Goal: Answer question/provide support: Share knowledge or assist other users

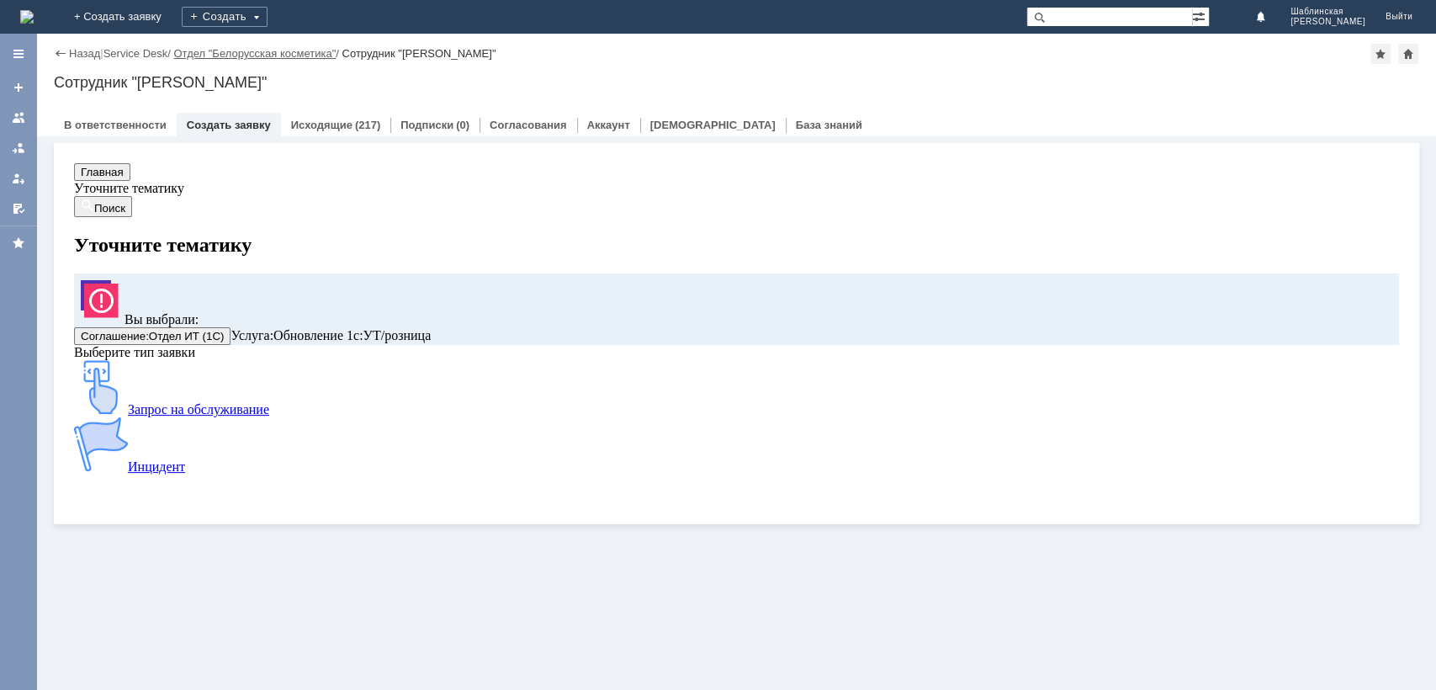
click at [266, 56] on link "Отдел "Белорусская косметика"" at bounding box center [254, 53] width 162 height 13
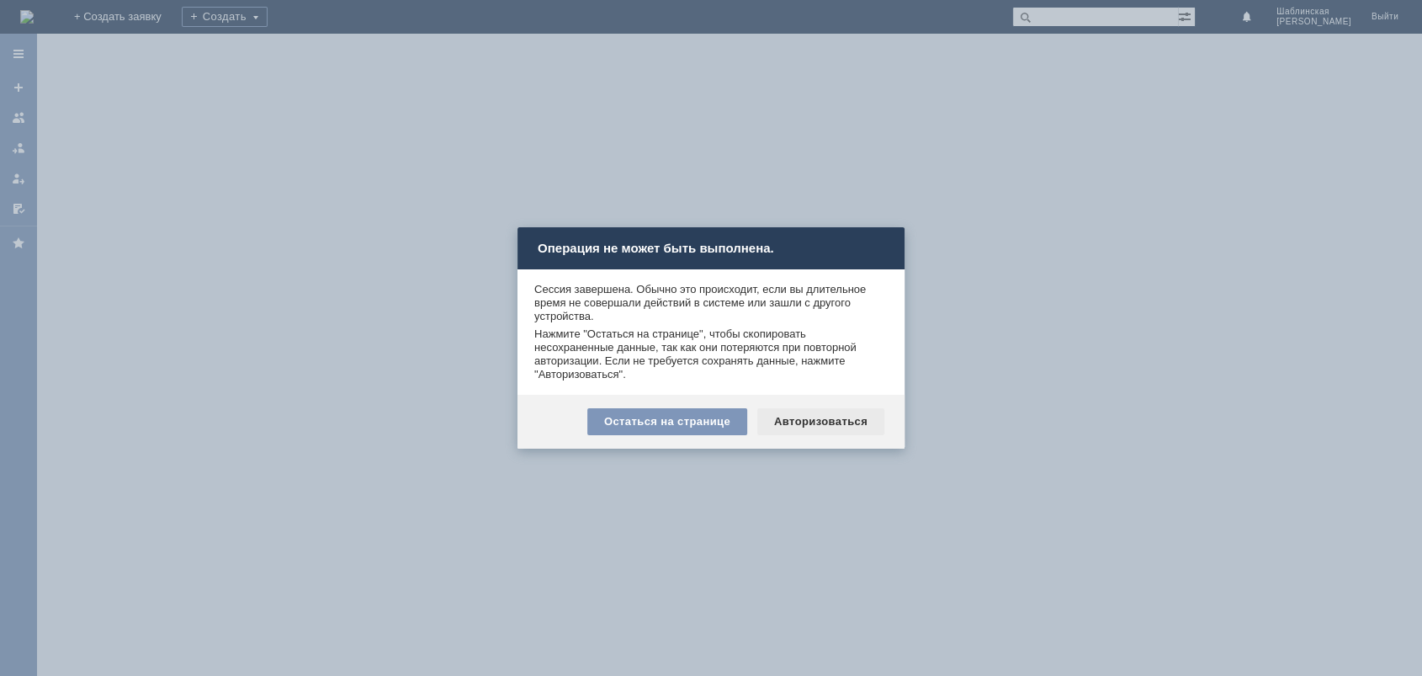
click at [802, 419] on div "Авторизоваться" at bounding box center [820, 421] width 127 height 27
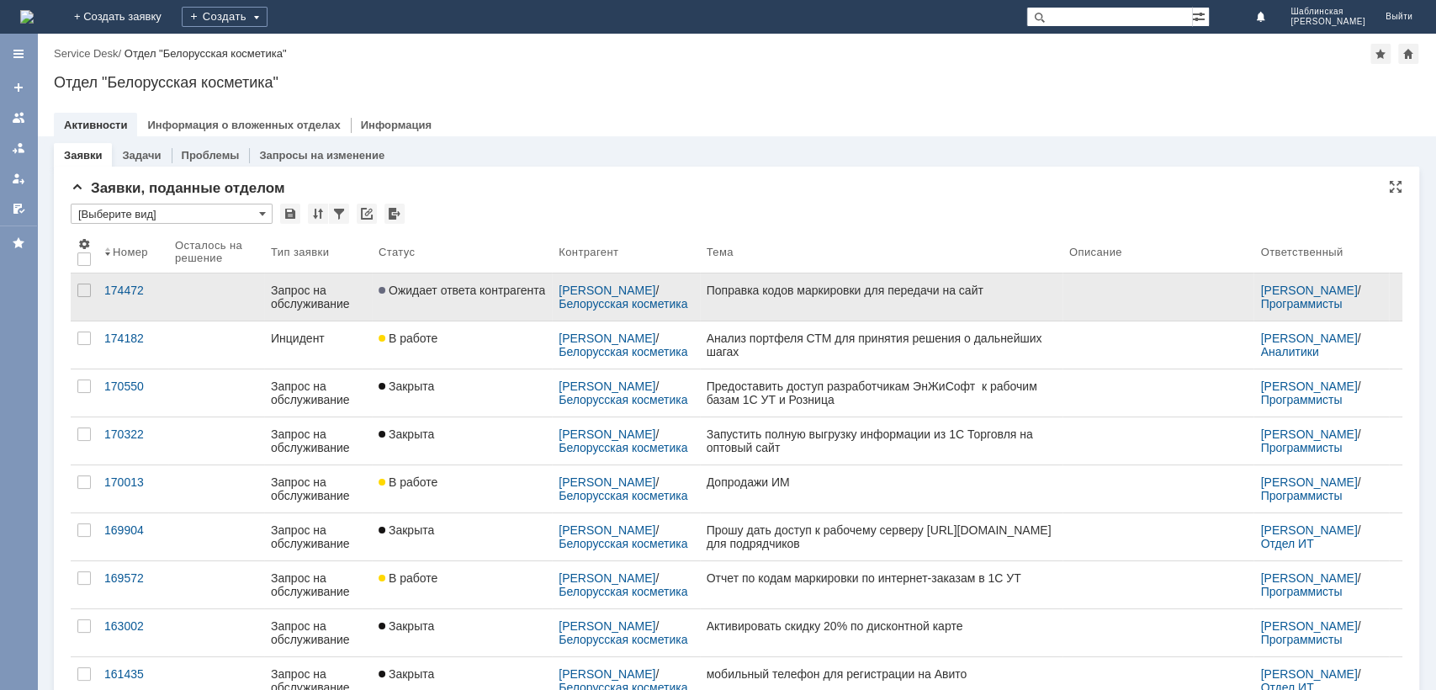
click at [507, 305] on link "Ожидает ответа контрагента" at bounding box center [462, 296] width 180 height 47
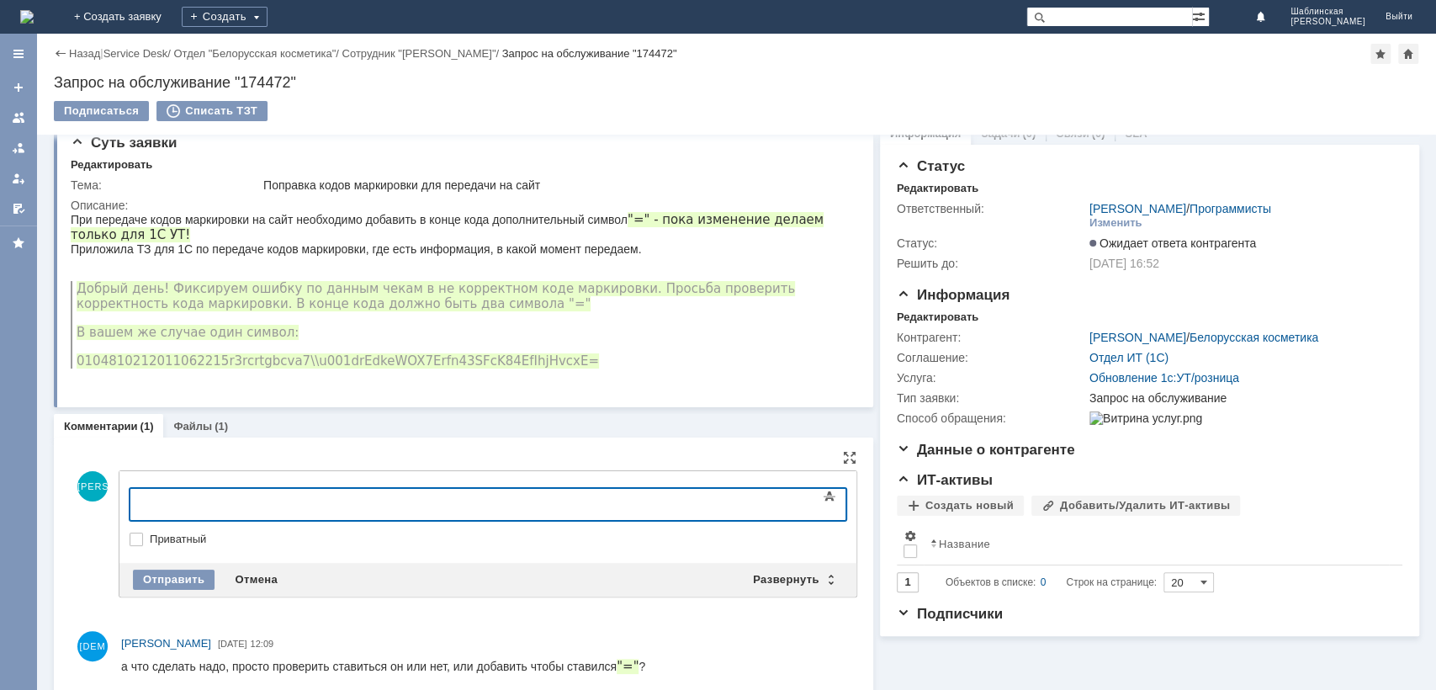
scroll to position [40, 0]
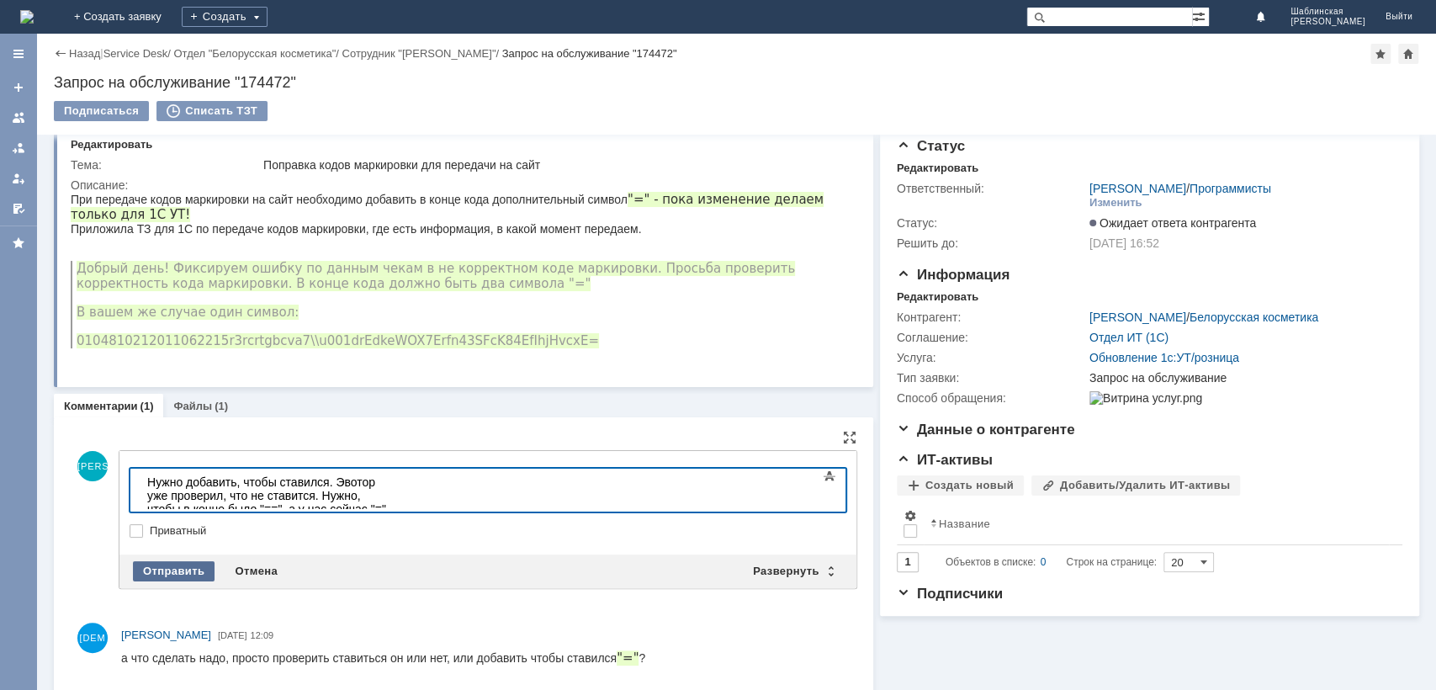
click at [154, 564] on div "Отправить" at bounding box center [174, 571] width 82 height 20
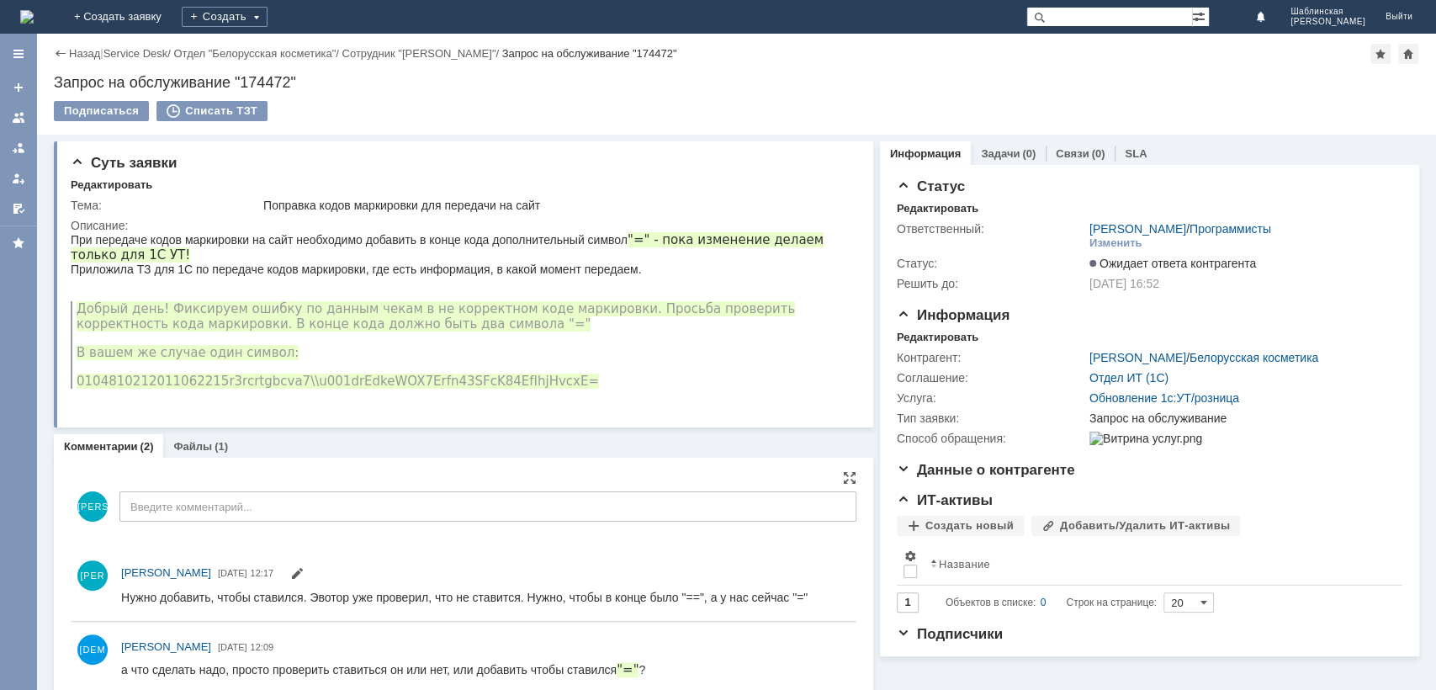
scroll to position [0, 0]
